Goal: Navigation & Orientation: Understand site structure

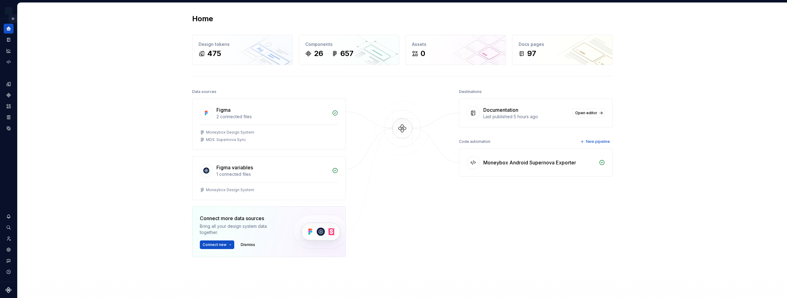
click at [15, 19] on button "Expand sidebar" at bounding box center [13, 18] width 9 height 9
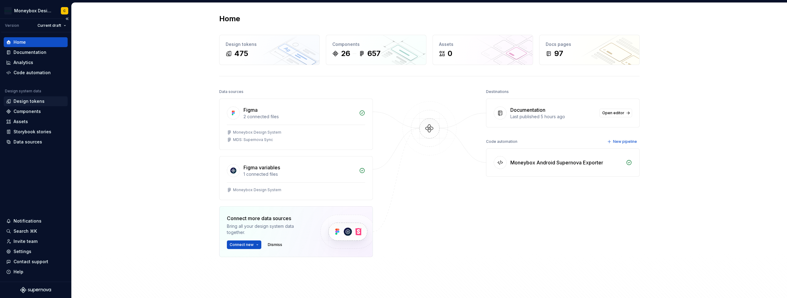
click at [31, 101] on div "Design tokens" at bounding box center [29, 101] width 31 height 6
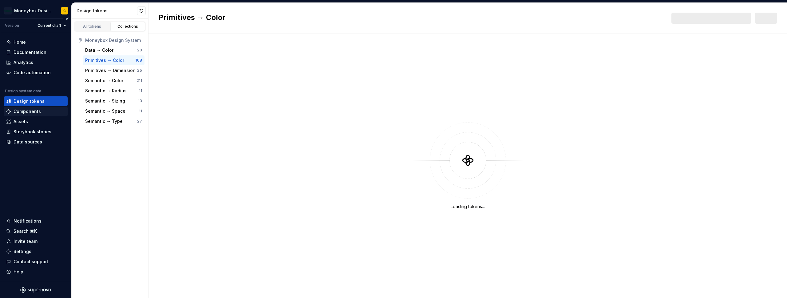
click at [42, 110] on div "Components" at bounding box center [35, 111] width 59 height 6
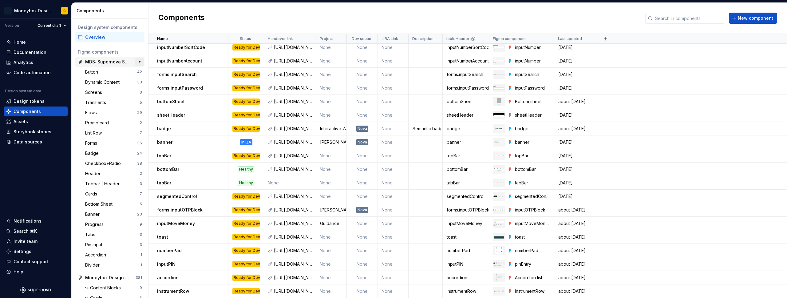
click at [135, 62] on button "button" at bounding box center [139, 62] width 9 height 9
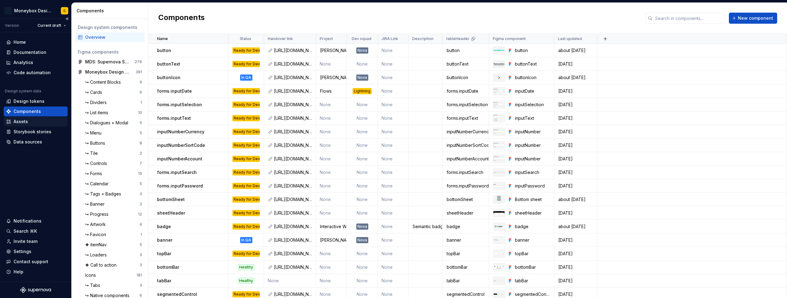
click at [30, 120] on div "Assets" at bounding box center [35, 121] width 59 height 6
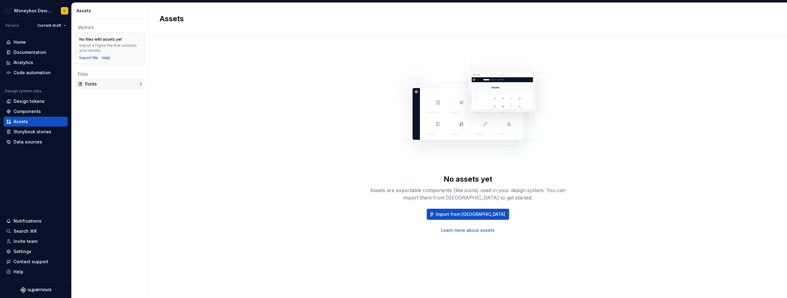
click at [103, 84] on div "Fonts" at bounding box center [112, 84] width 54 height 6
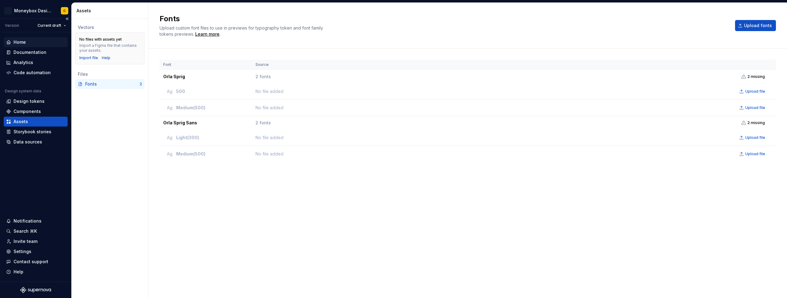
click at [24, 42] on div "Home" at bounding box center [20, 42] width 12 height 6
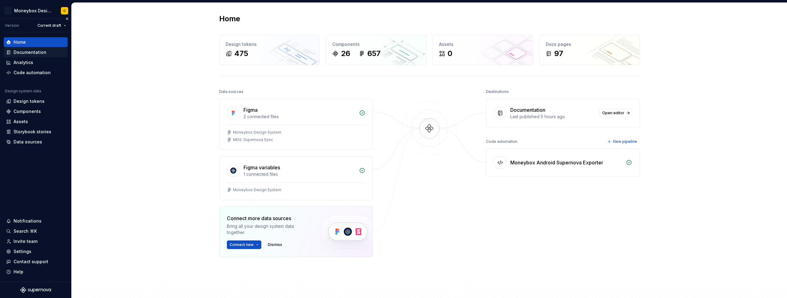
click at [23, 54] on div "Documentation" at bounding box center [30, 52] width 33 height 6
